Goal: Information Seeking & Learning: Understand process/instructions

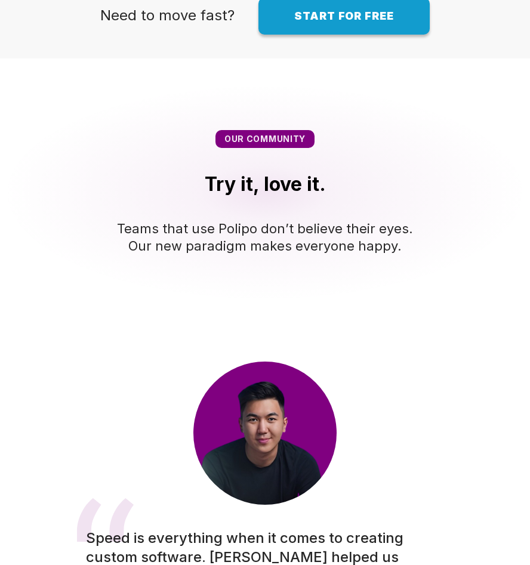
scroll to position [1671, 0]
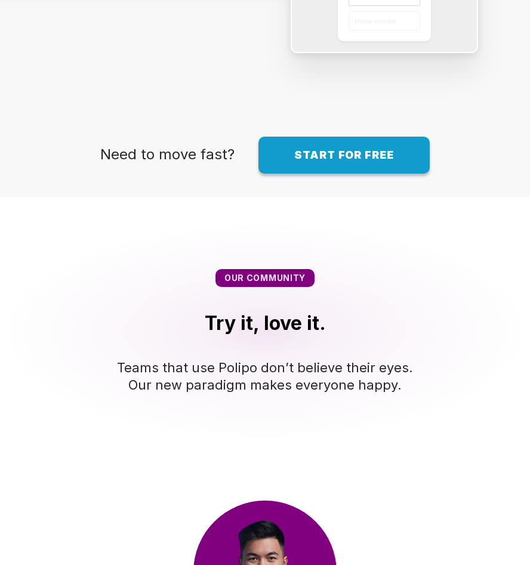
click at [350, 149] on span "Start for free" at bounding box center [344, 155] width 100 height 13
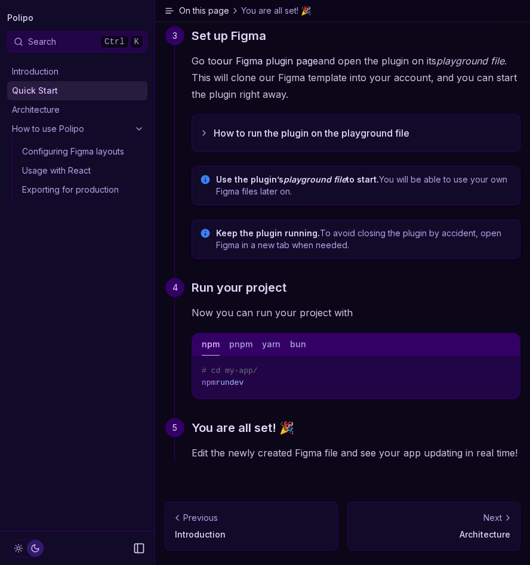
scroll to position [137, 0]
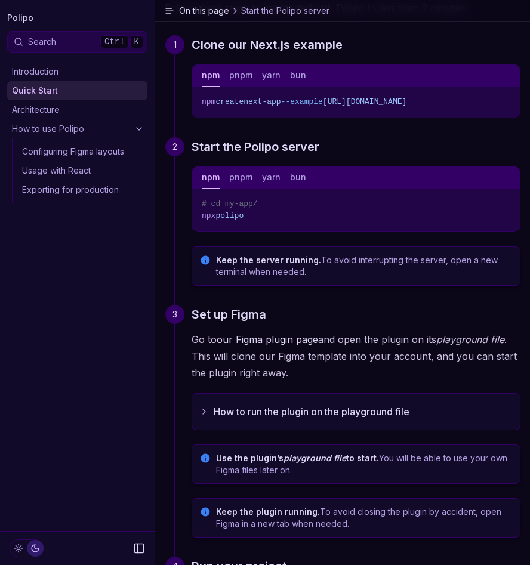
click at [82, 148] on link "Configuring Figma layouts" at bounding box center [82, 151] width 130 height 19
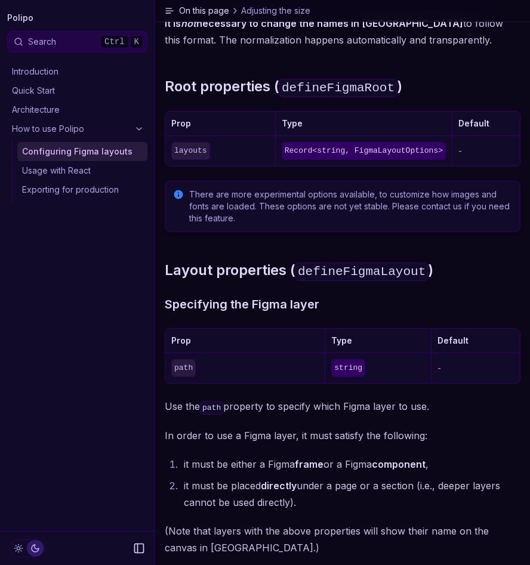
scroll to position [52, 0]
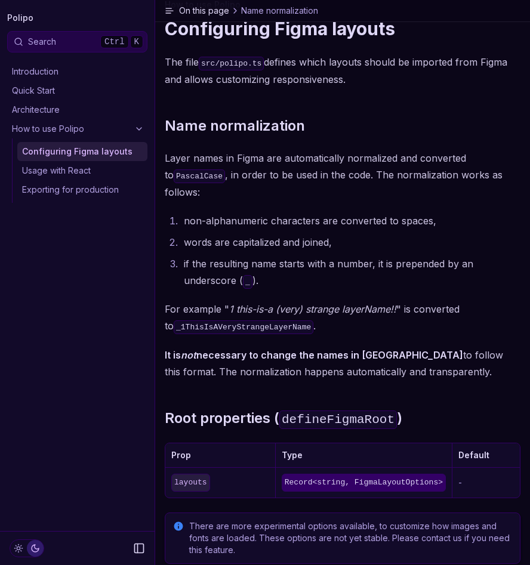
click at [61, 82] on link "Quick Start" at bounding box center [77, 90] width 140 height 19
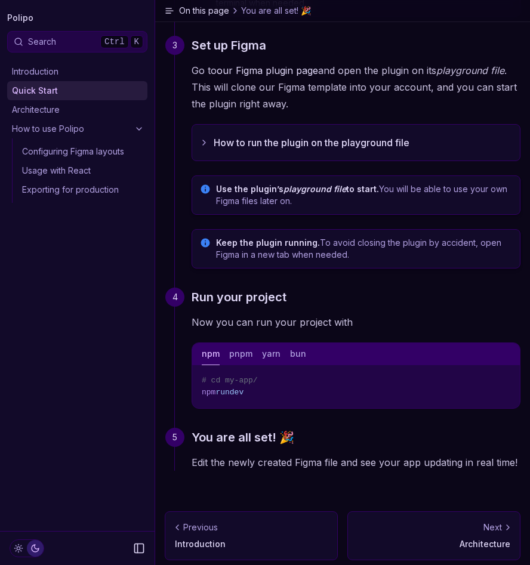
scroll to position [416, 0]
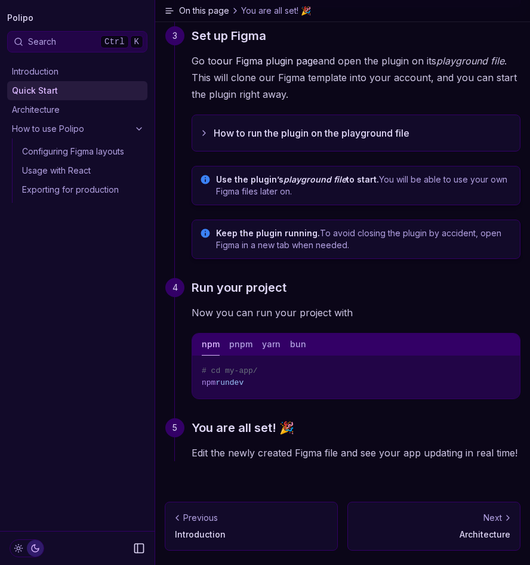
click at [80, 70] on link "Introduction" at bounding box center [77, 71] width 140 height 19
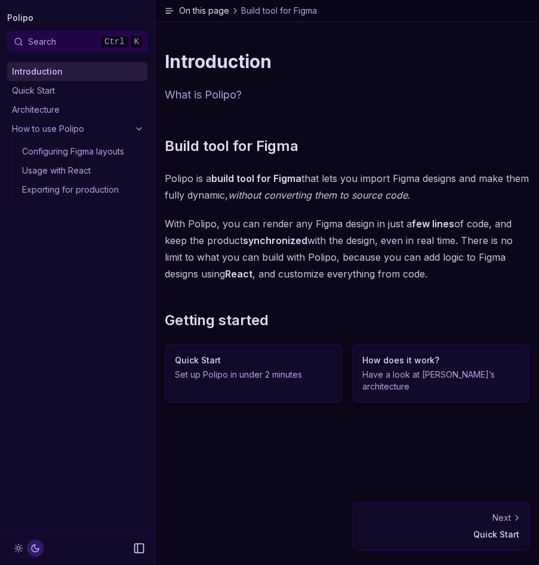
click at [313, 249] on p "With Polipo, you can render any Figma design in just a few lines of code, and k…" at bounding box center [347, 248] width 365 height 67
